Goal: Use online tool/utility: Utilize a website feature to perform a specific function

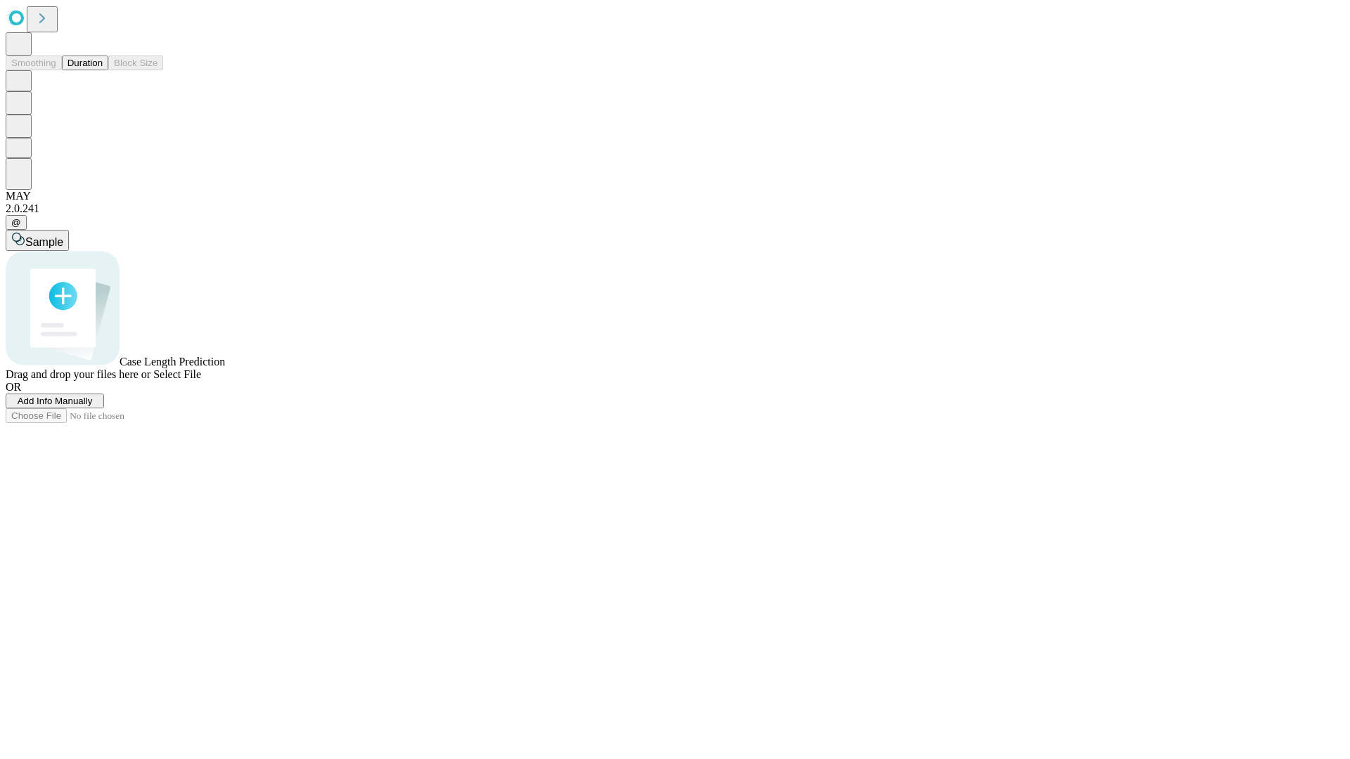
click at [103, 70] on button "Duration" at bounding box center [85, 63] width 46 height 15
click at [63, 236] on span "Sample" at bounding box center [44, 242] width 38 height 12
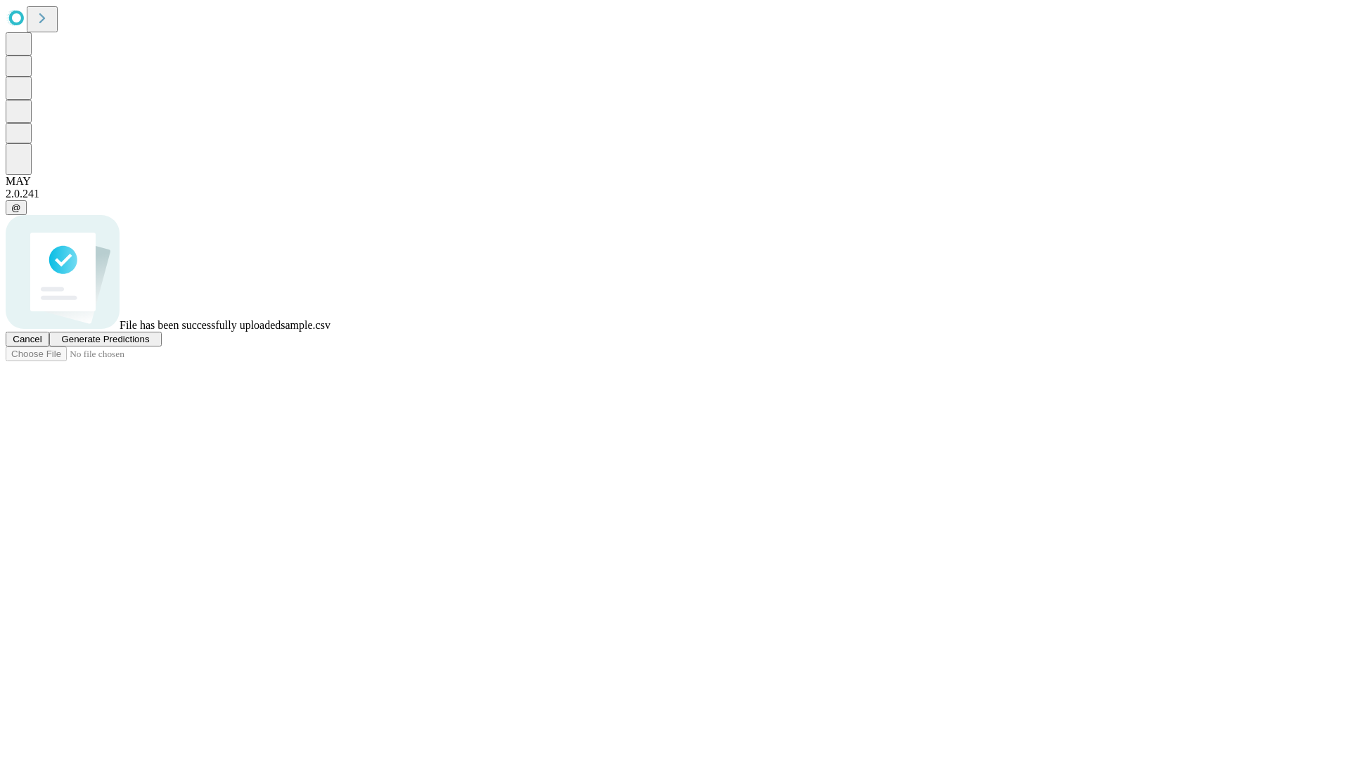
click at [149, 345] on span "Generate Predictions" at bounding box center [105, 339] width 88 height 11
